Goal: Navigation & Orientation: Find specific page/section

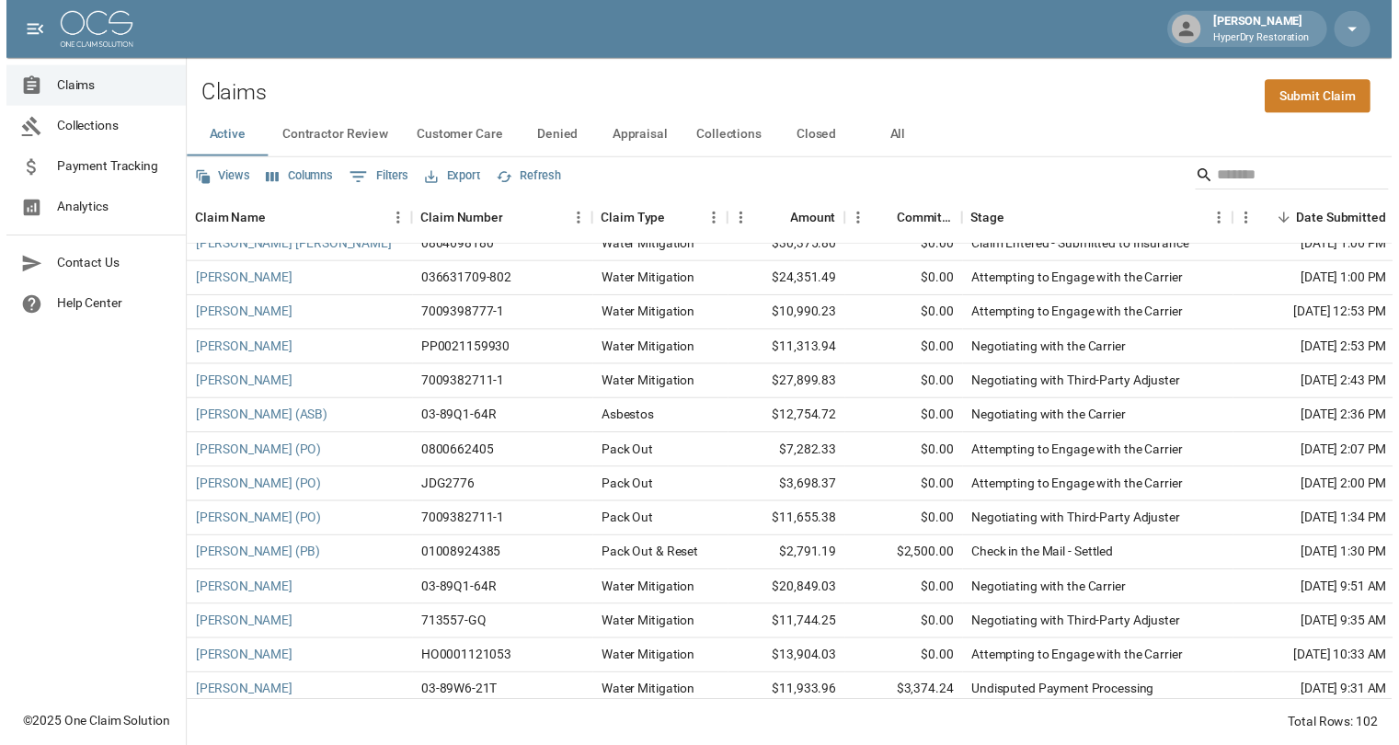
scroll to position [993, 0]
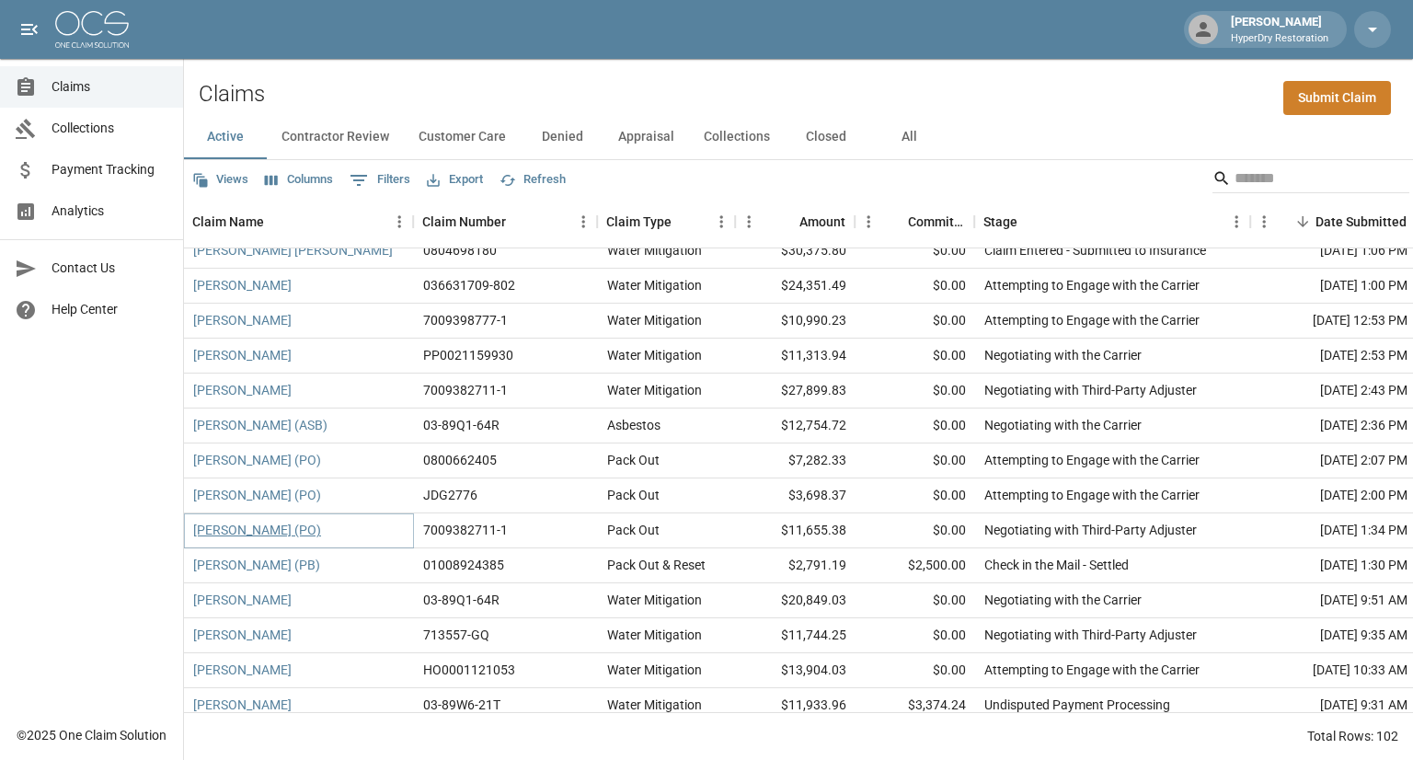
click at [304, 530] on link "[PERSON_NAME] (PO)" at bounding box center [257, 530] width 128 height 18
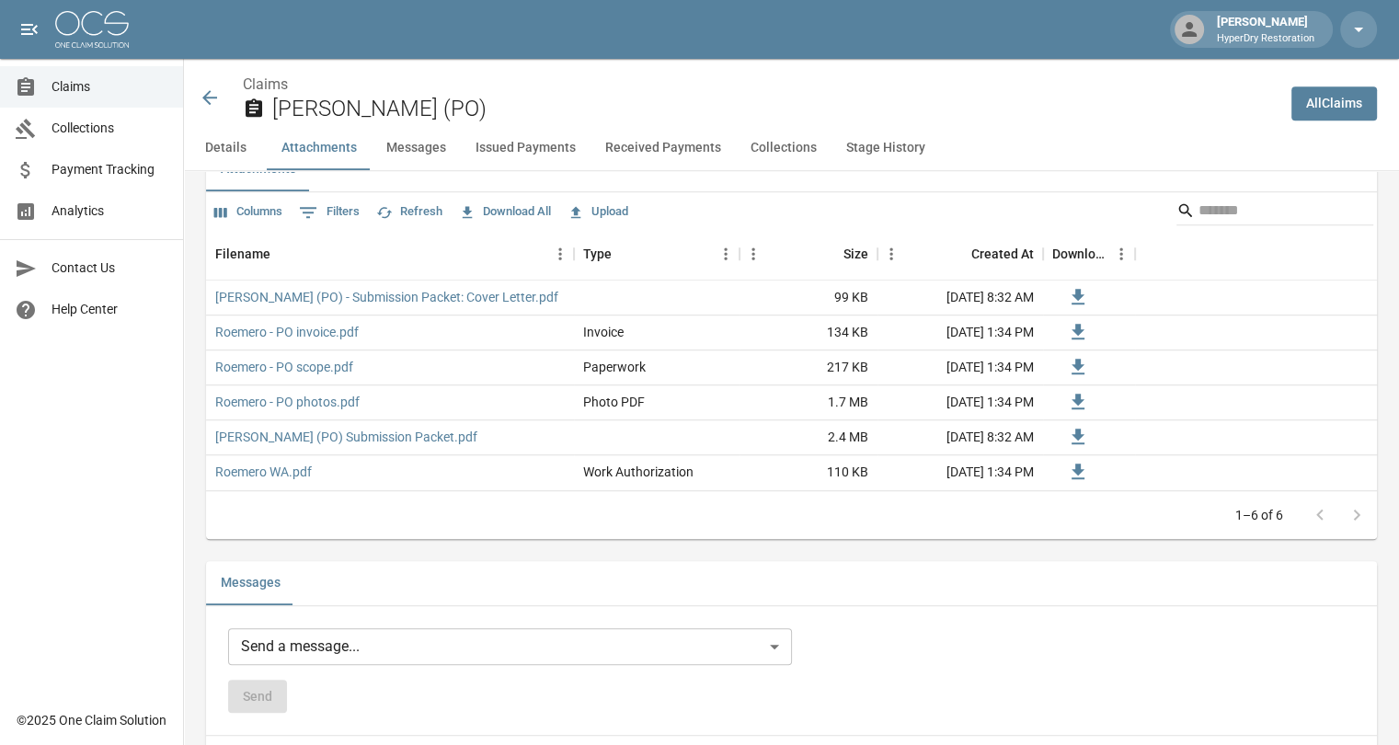
scroll to position [1152, 0]
click at [214, 97] on icon at bounding box center [209, 97] width 15 height 15
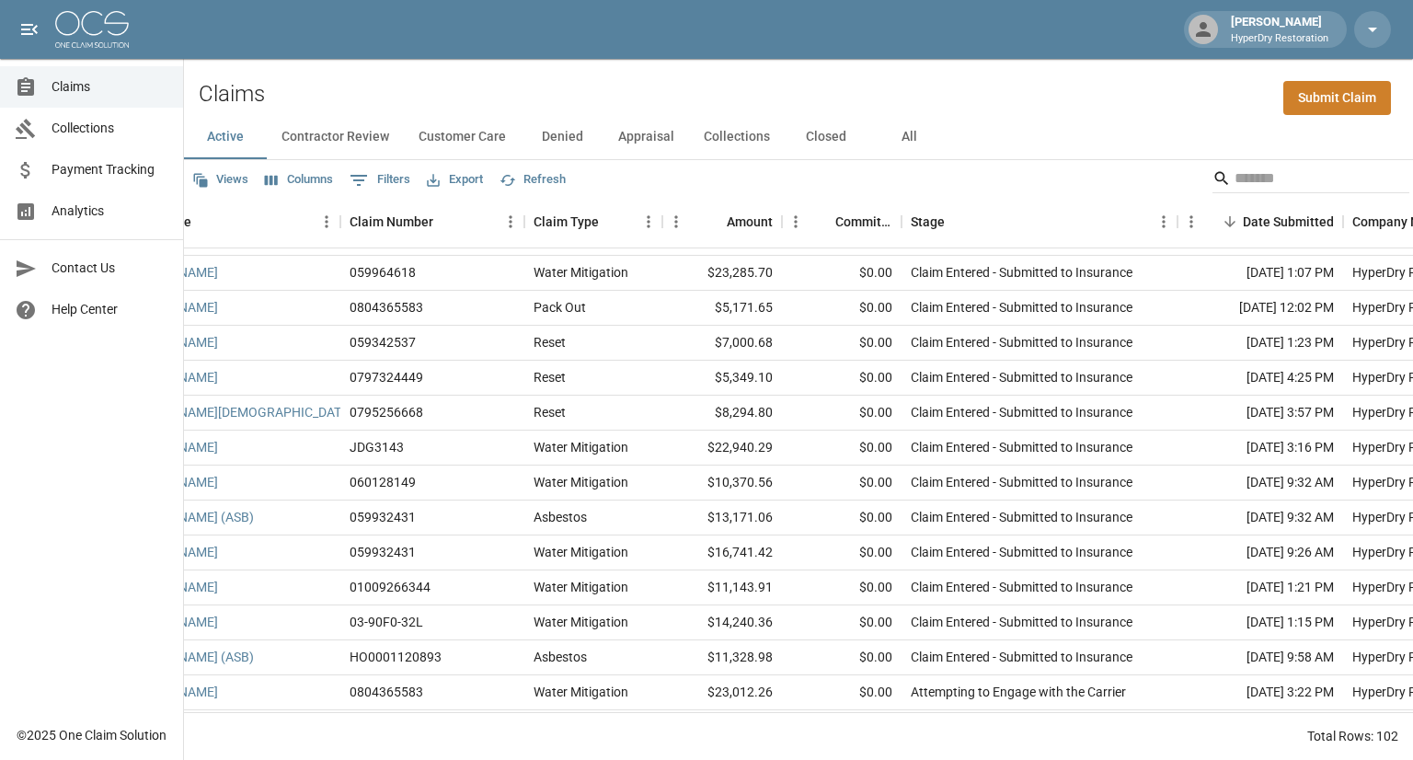
scroll to position [139, 74]
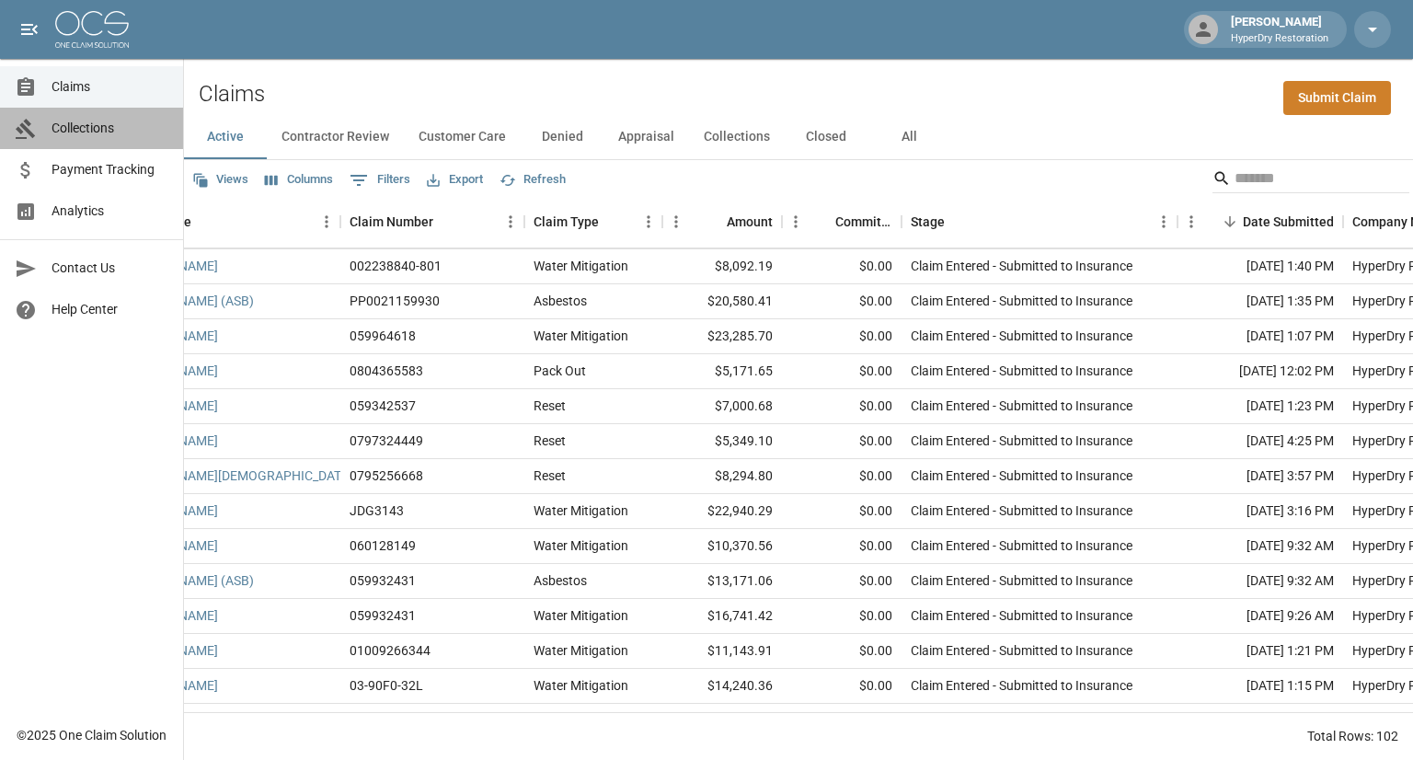
click at [114, 132] on span "Collections" at bounding box center [110, 128] width 117 height 19
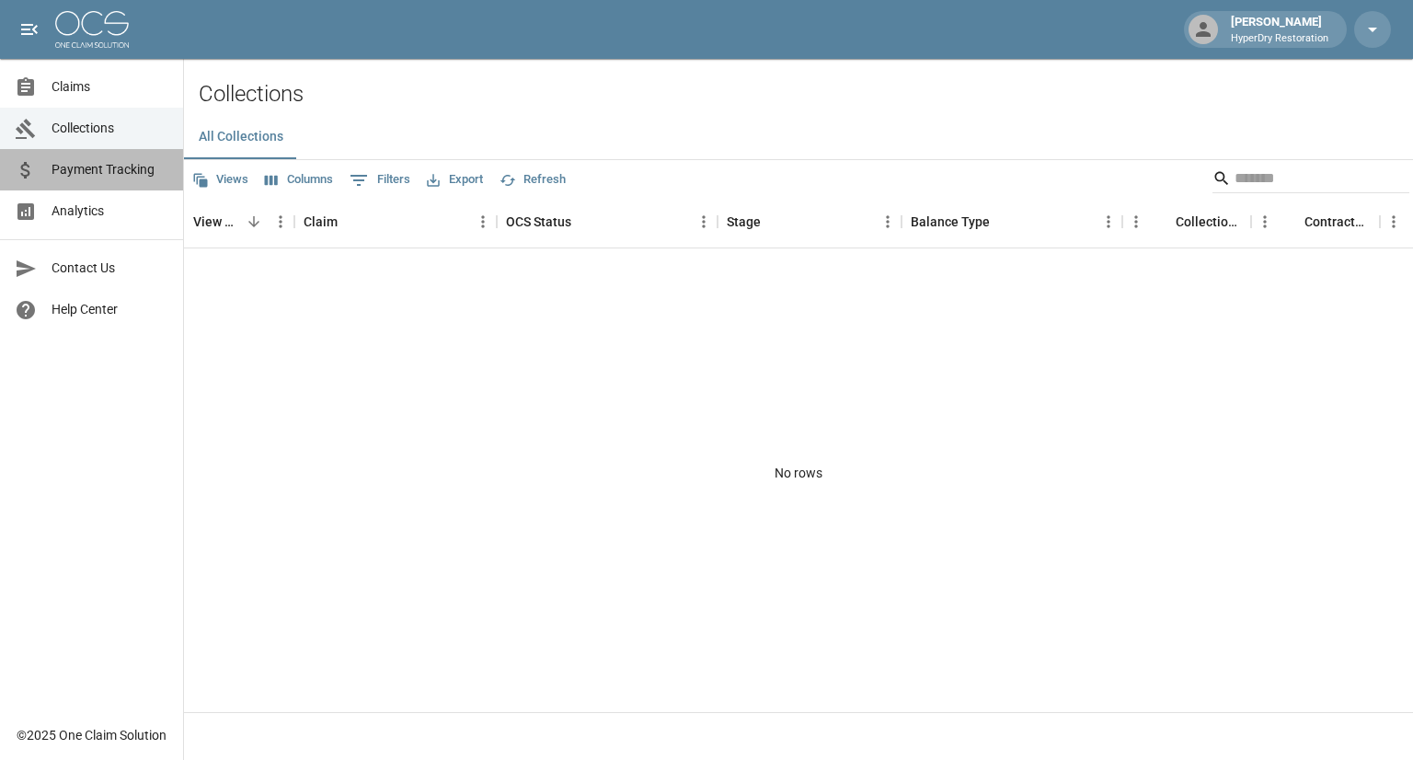
click at [99, 173] on span "Payment Tracking" at bounding box center [110, 169] width 117 height 19
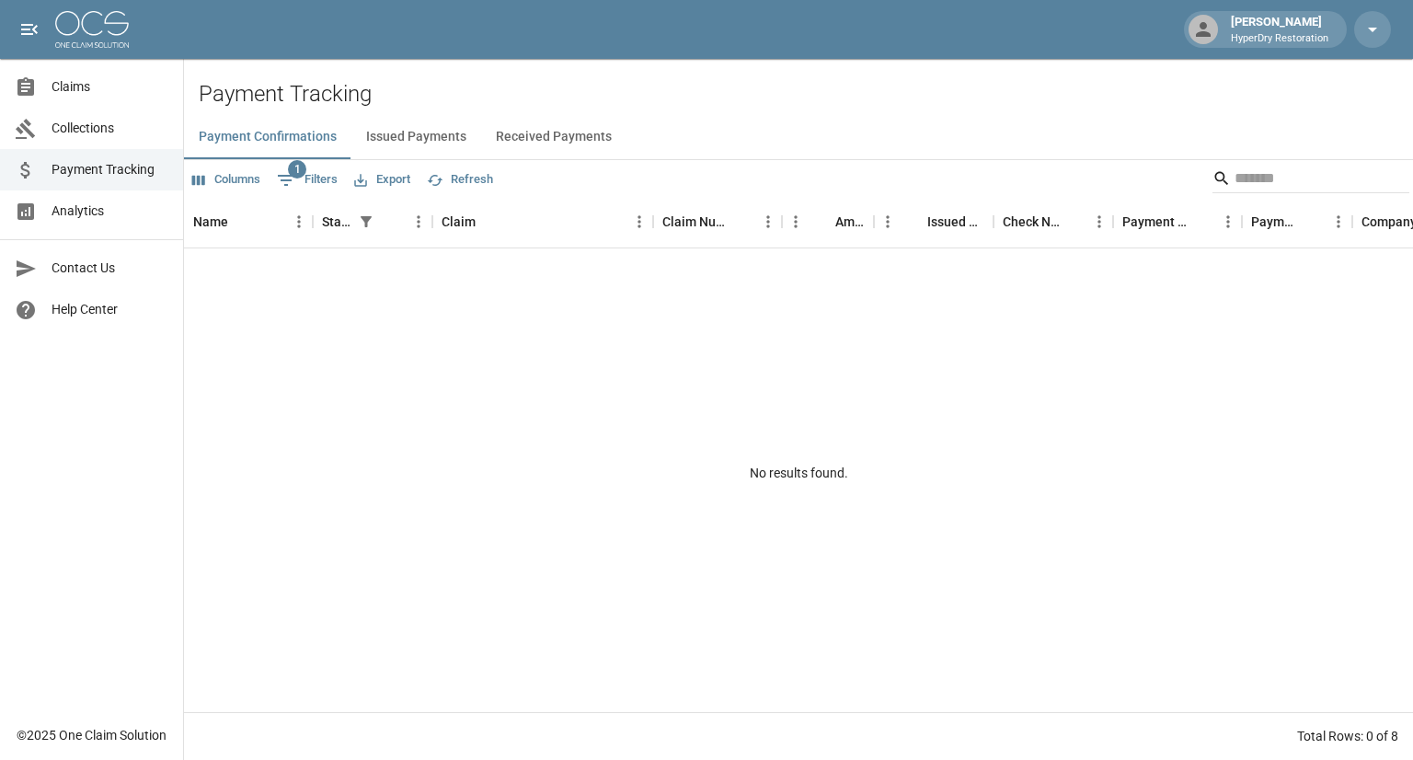
click at [90, 211] on span "Analytics" at bounding box center [110, 210] width 117 height 19
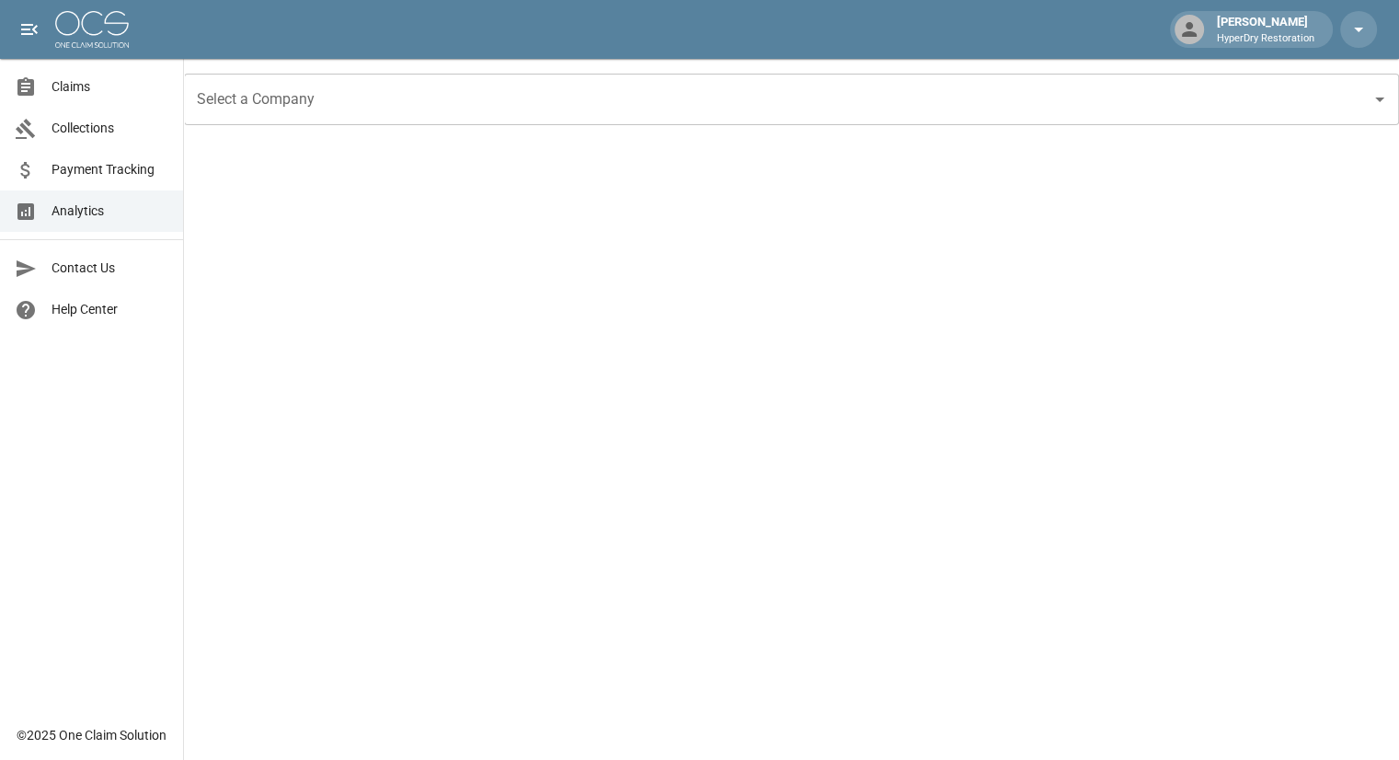
click at [122, 166] on span "Payment Tracking" at bounding box center [110, 169] width 117 height 19
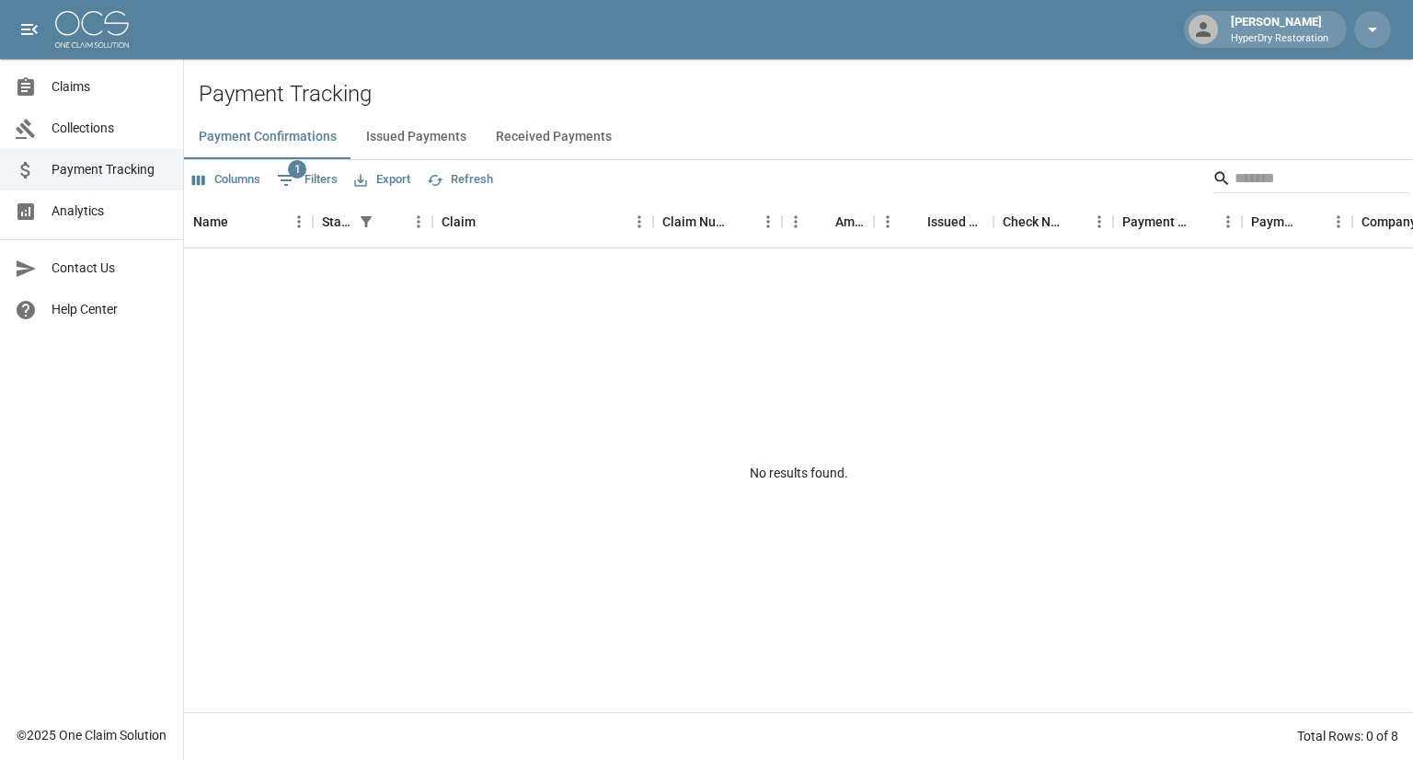
click at [533, 143] on button "Received Payments" at bounding box center [553, 137] width 145 height 44
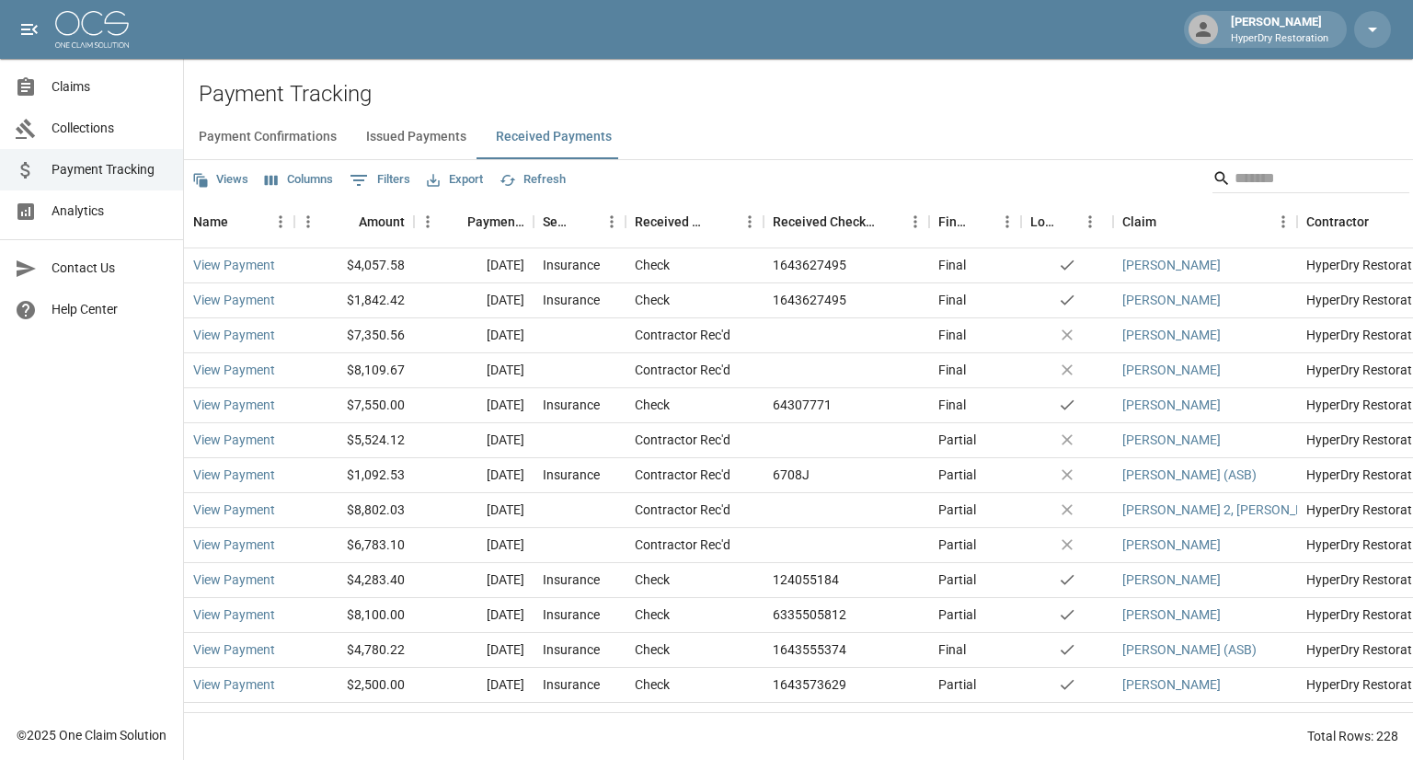
click at [52, 126] on span "Collections" at bounding box center [110, 128] width 117 height 19
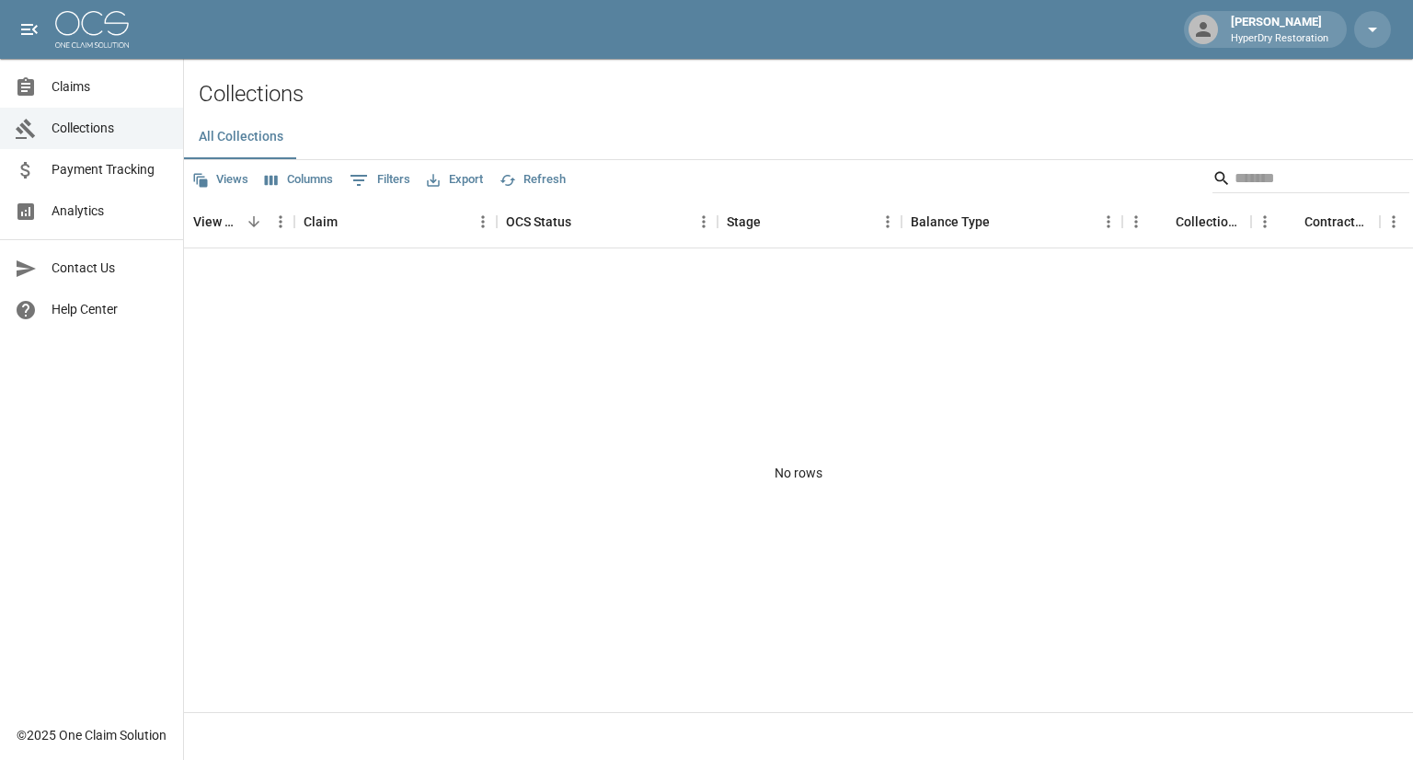
click at [85, 84] on span "Claims" at bounding box center [110, 86] width 117 height 19
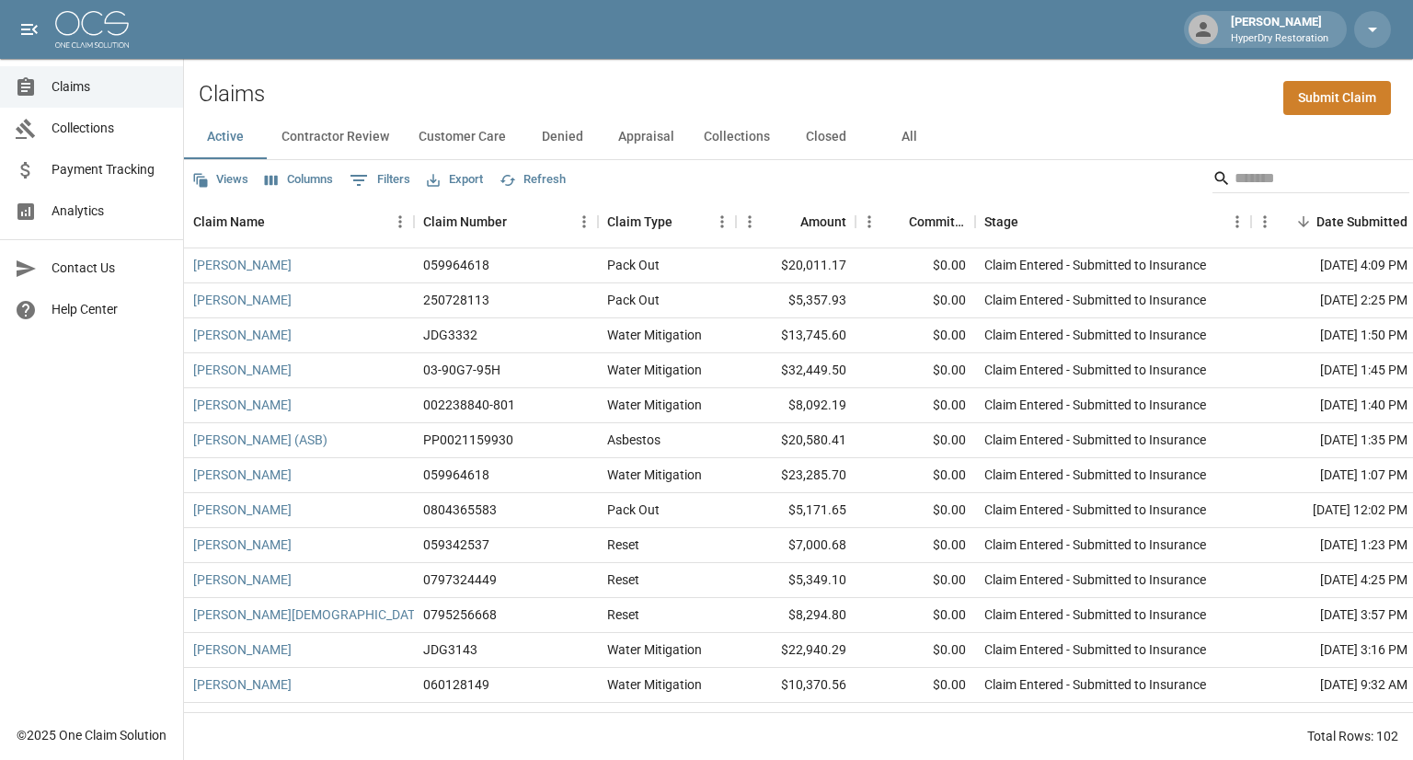
click at [118, 172] on span "Payment Tracking" at bounding box center [110, 169] width 117 height 19
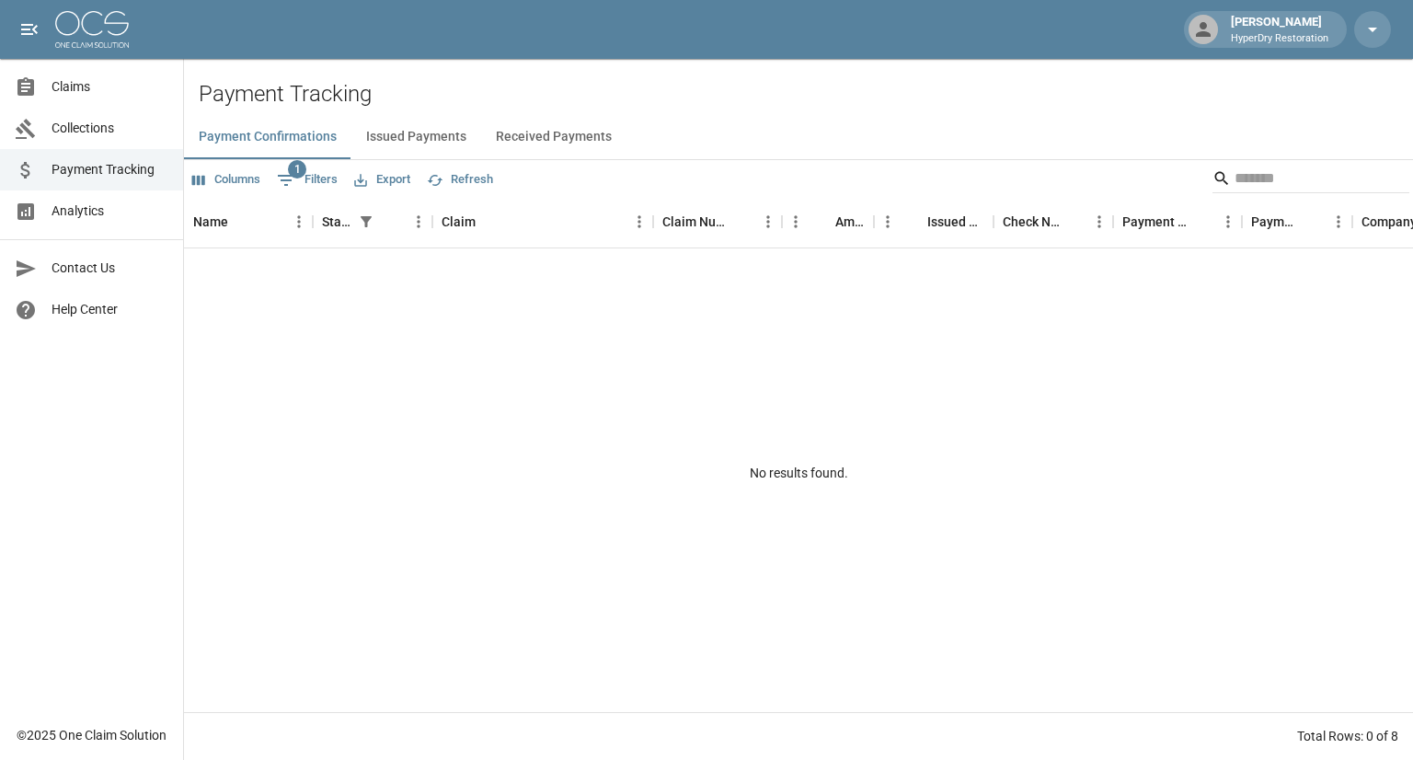
click at [94, 122] on span "Collections" at bounding box center [110, 128] width 117 height 19
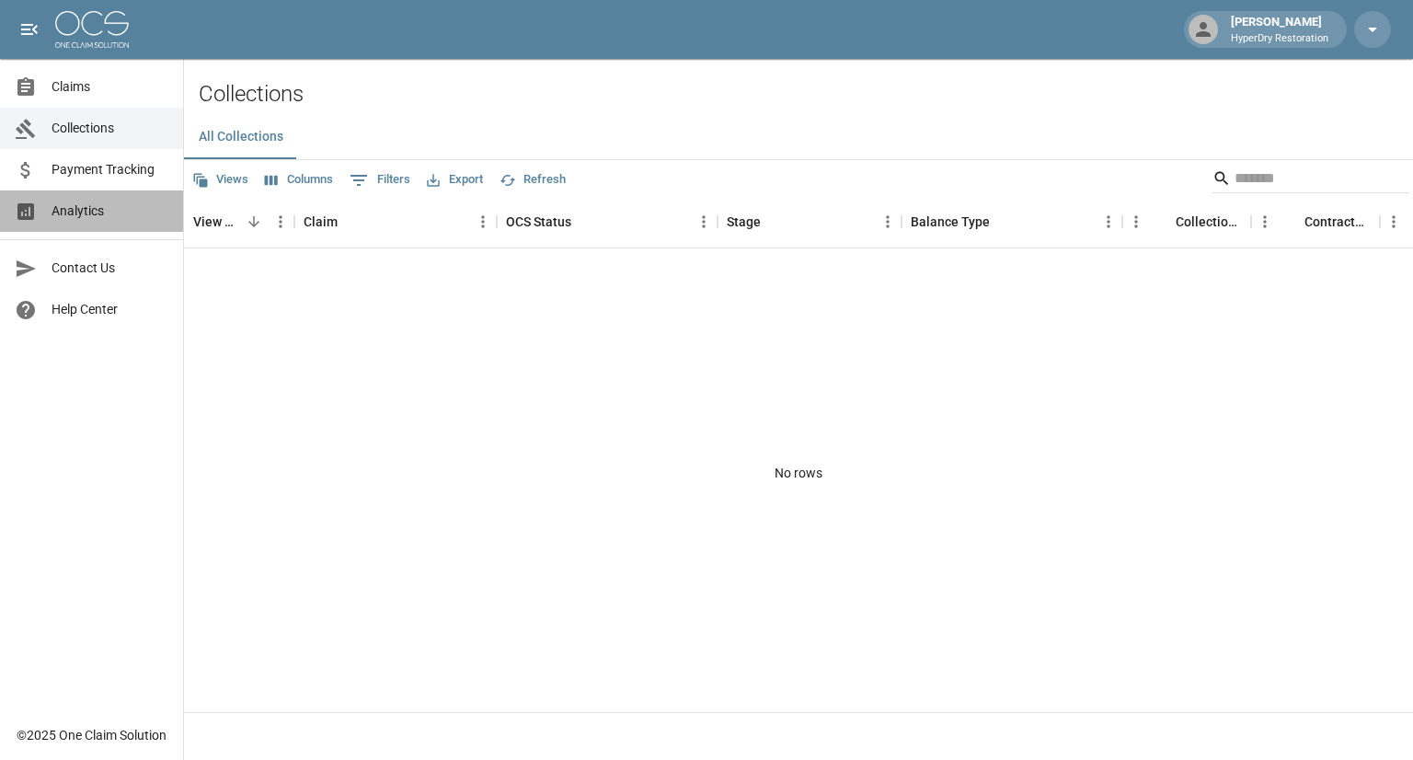
click at [93, 207] on span "Analytics" at bounding box center [110, 210] width 117 height 19
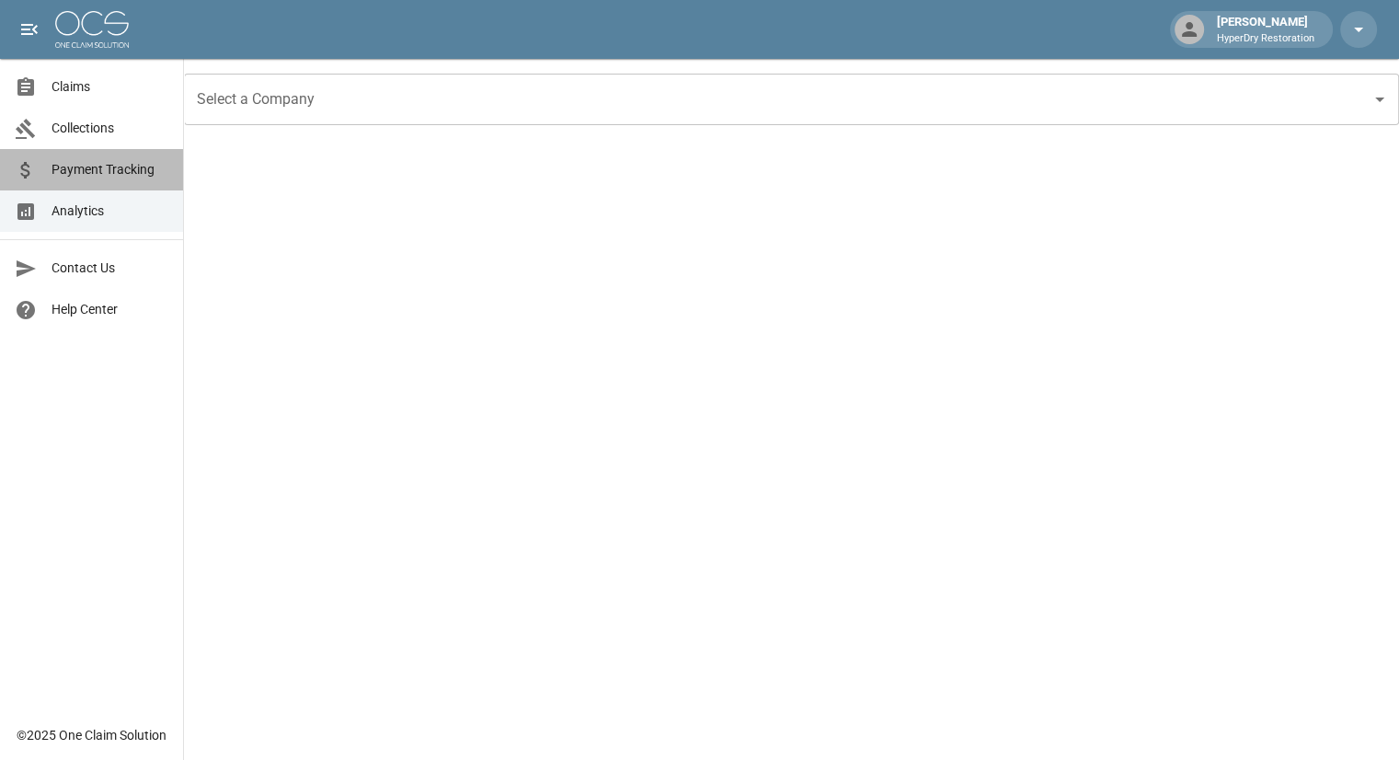
click at [113, 167] on span "Payment Tracking" at bounding box center [110, 169] width 117 height 19
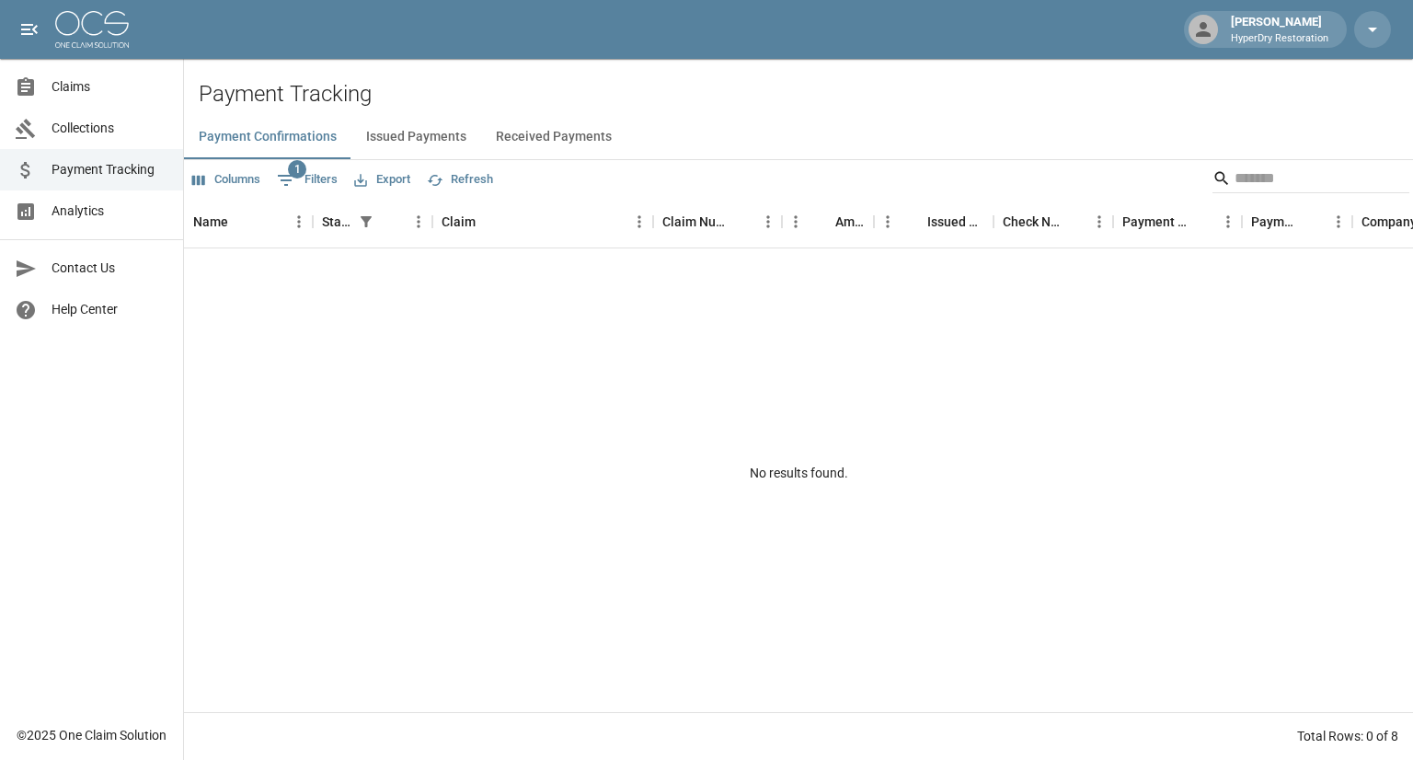
click at [578, 141] on button "Received Payments" at bounding box center [553, 137] width 145 height 44
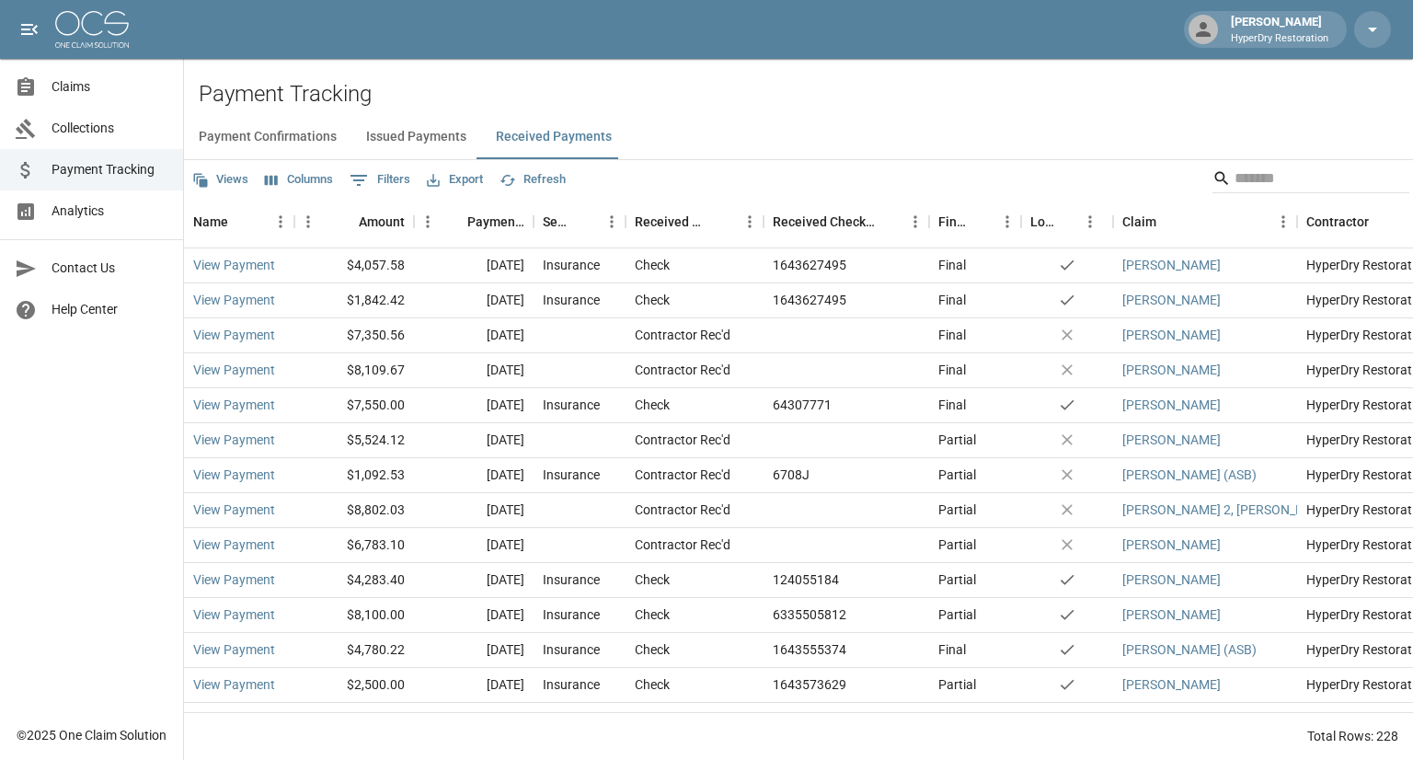
click at [98, 84] on span "Claims" at bounding box center [110, 86] width 117 height 19
